Goal: Task Accomplishment & Management: Manage account settings

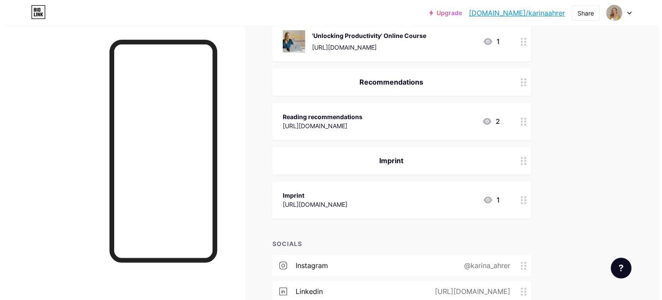
scroll to position [587, 0]
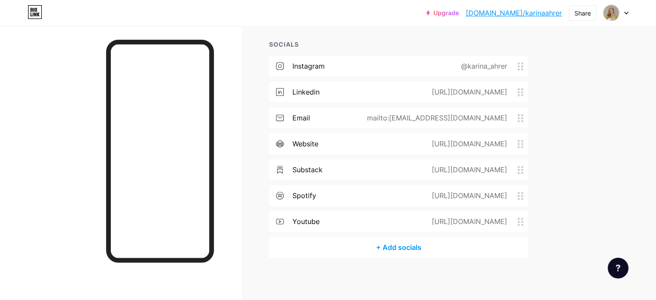
click at [436, 195] on div "[URL][DOMAIN_NAME]" at bounding box center [468, 195] width 100 height 10
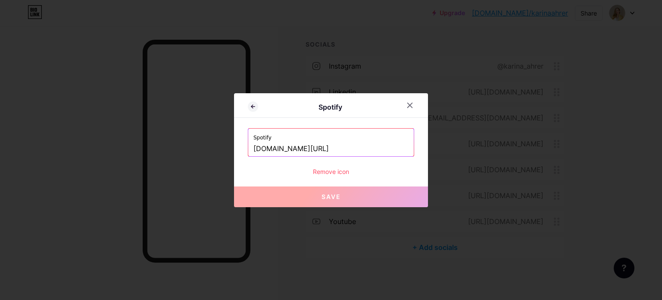
click at [384, 147] on input "[DOMAIN_NAME][URL]" at bounding box center [331, 148] width 155 height 15
click at [483, 123] on div at bounding box center [331, 150] width 662 height 300
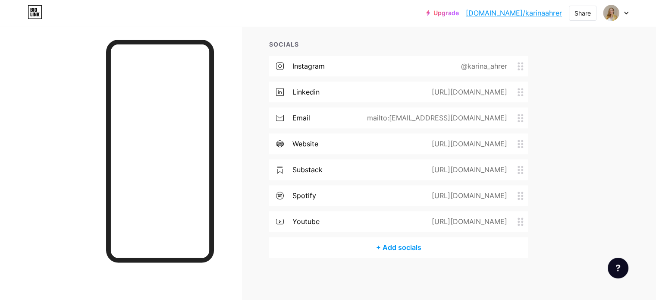
click at [449, 249] on div "+ Add socials" at bounding box center [398, 247] width 259 height 21
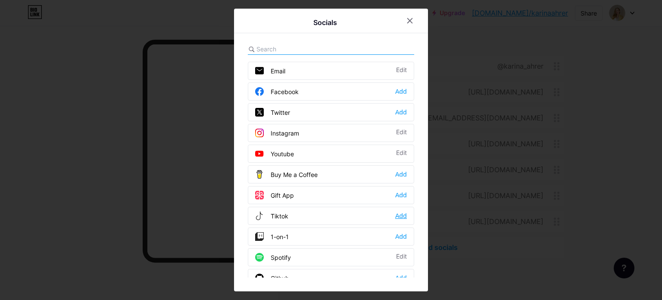
click at [400, 217] on div "Add" at bounding box center [401, 215] width 12 height 9
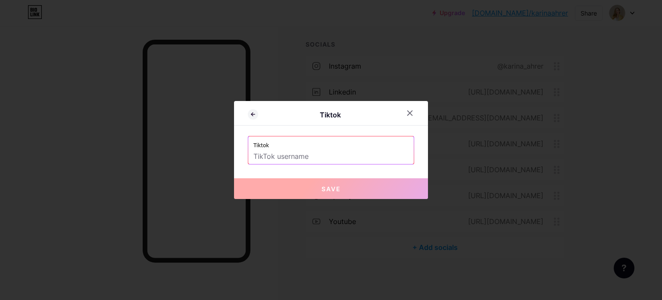
click at [323, 151] on input "text" at bounding box center [331, 156] width 155 height 15
paste input "karina_ahrer"
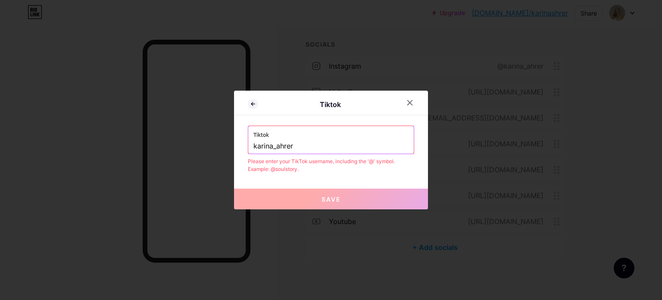
click at [291, 117] on div "Tiktok Tiktok karina_ahrer Please enter your TikTok username, including the '@'…" at bounding box center [331, 150] width 194 height 119
click at [255, 144] on input "karina_ahrer" at bounding box center [331, 146] width 155 height 15
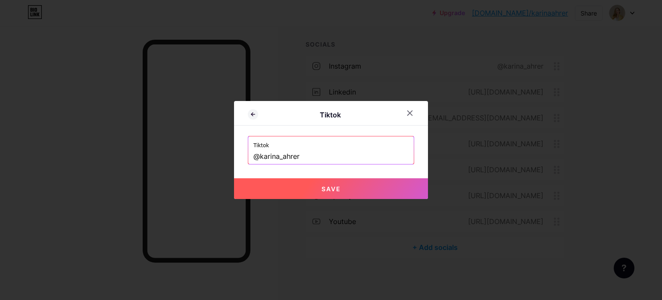
click at [297, 185] on button "Save" at bounding box center [331, 188] width 194 height 21
type input "[URL][DOMAIN_NAME]"
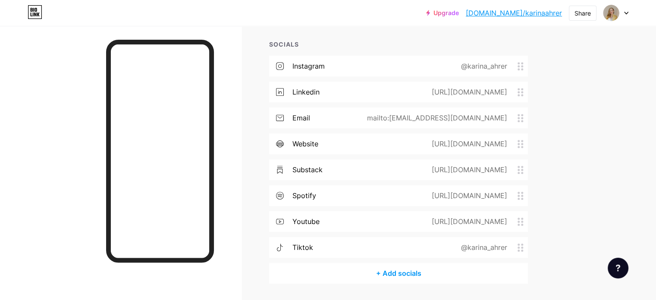
click at [452, 243] on div "tiktok @karina_ahrer" at bounding box center [398, 247] width 259 height 21
